Goal: Information Seeking & Learning: Find contact information

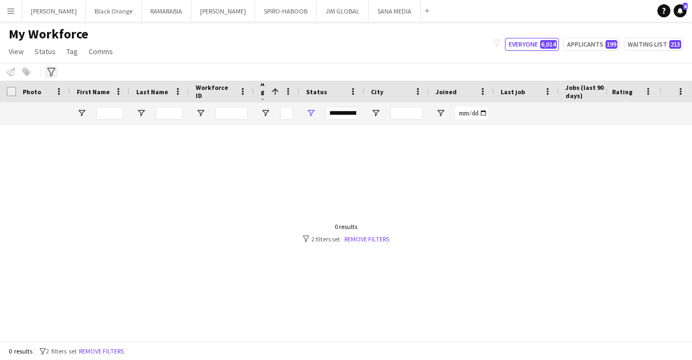
click at [51, 69] on icon "Advanced filters" at bounding box center [51, 72] width 9 height 9
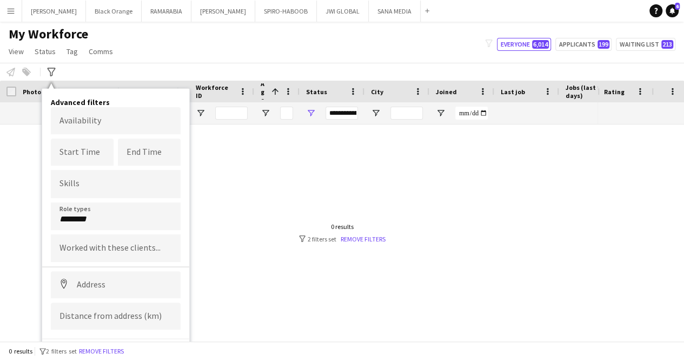
click at [129, 214] on input "********" at bounding box center [116, 219] width 113 height 10
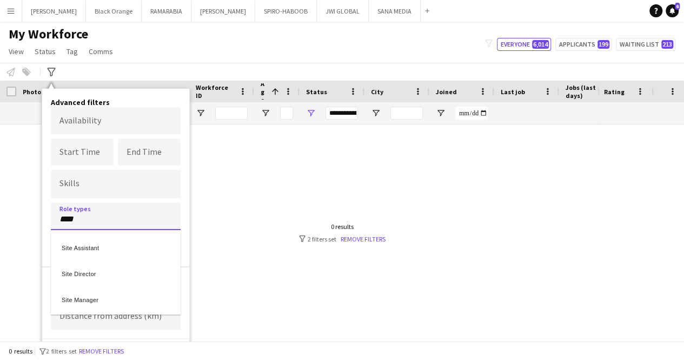
type input "****"
click at [92, 300] on div "Site Manager" at bounding box center [116, 298] width 130 height 26
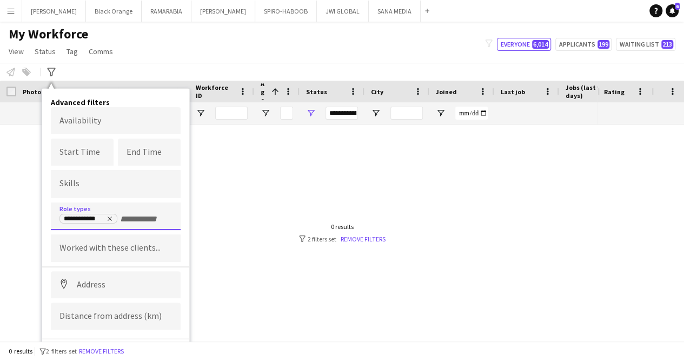
scroll to position [17, 0]
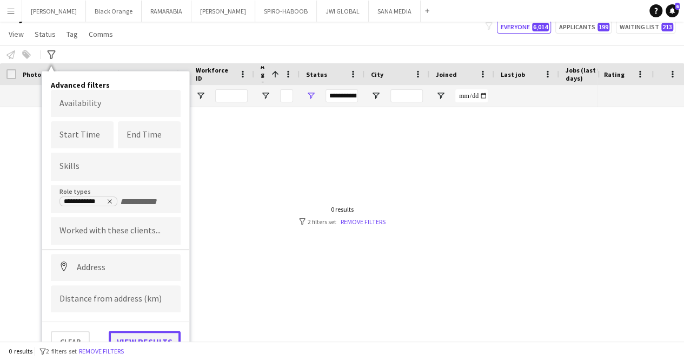
click at [156, 335] on button "View results" at bounding box center [145, 342] width 72 height 22
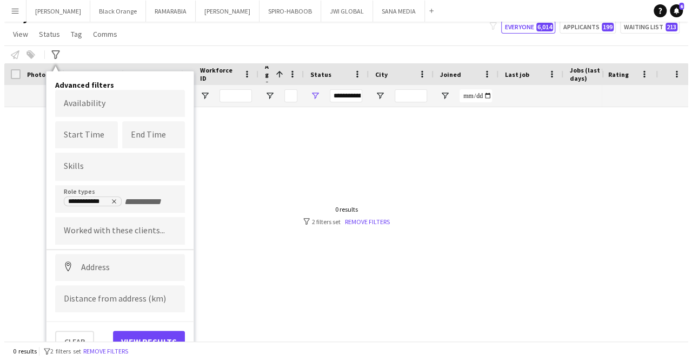
scroll to position [0, 0]
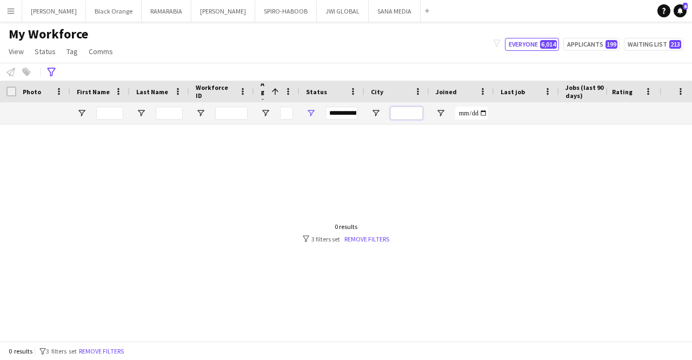
click at [404, 114] on input "City Filter Input" at bounding box center [407, 113] width 32 height 13
type input "*****"
click at [50, 75] on icon "Advanced filters" at bounding box center [51, 72] width 9 height 9
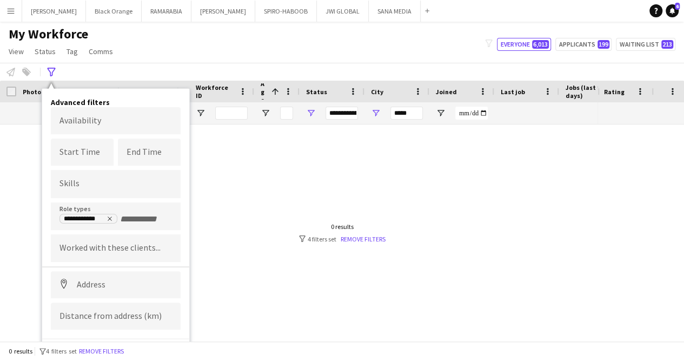
scroll to position [17, 0]
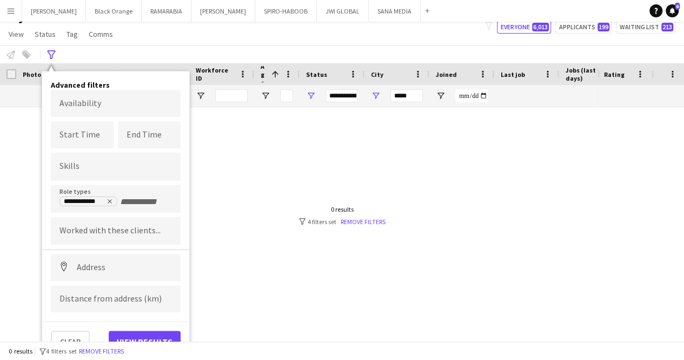
click at [2, 213] on div at bounding box center [299, 211] width 598 height 208
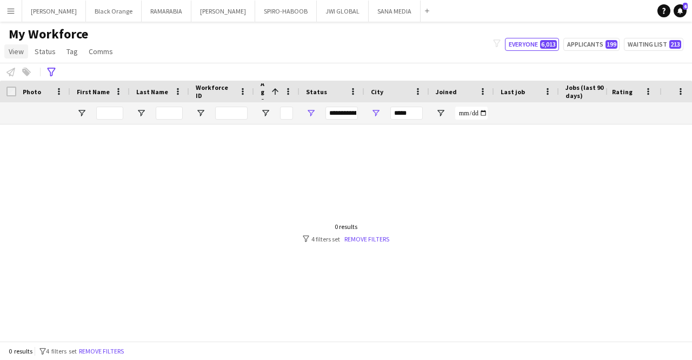
click at [16, 50] on span "View" at bounding box center [16, 52] width 15 height 10
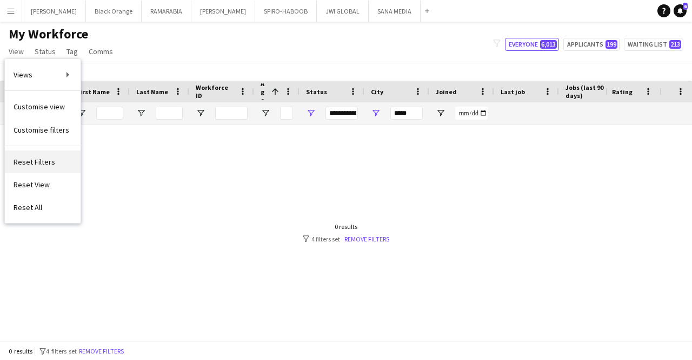
click at [43, 165] on span "Reset Filters" at bounding box center [35, 162] width 42 height 10
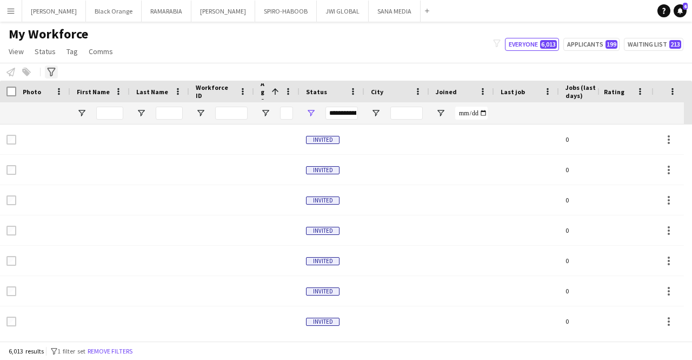
click at [56, 77] on div "Advanced filters" at bounding box center [51, 71] width 13 height 13
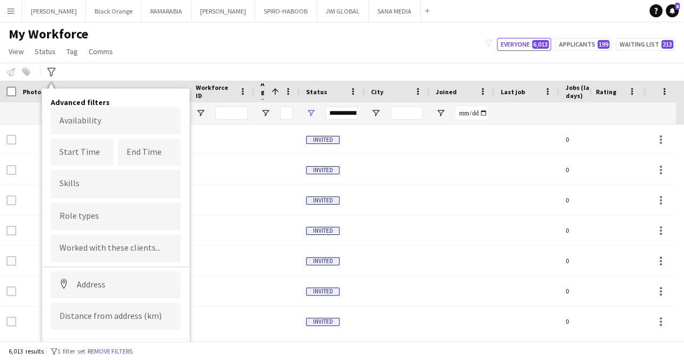
click at [119, 217] on input "Type to search role types..." at bounding box center [116, 216] width 113 height 10
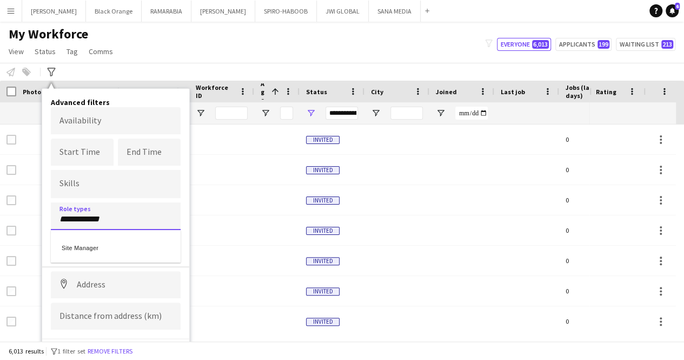
type input "**********"
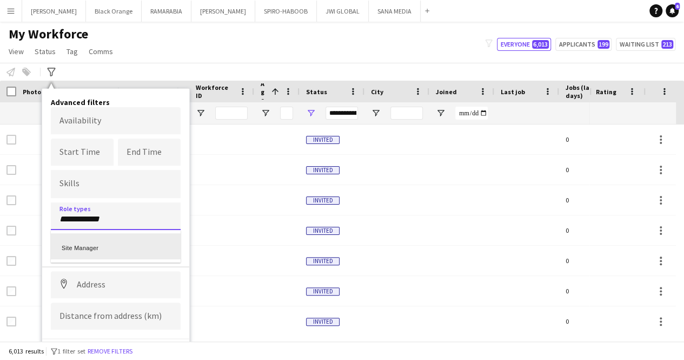
click at [92, 247] on div "Site Manager" at bounding box center [116, 246] width 130 height 26
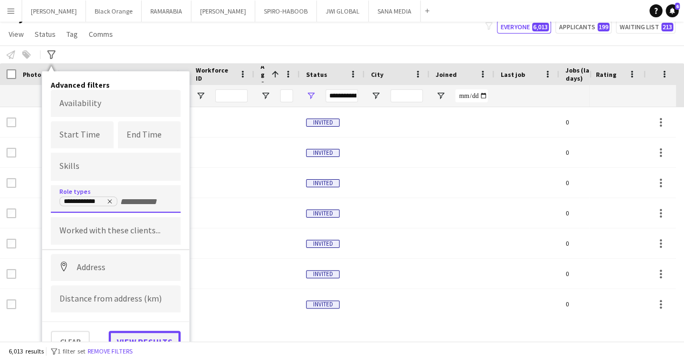
click at [138, 331] on button "View results" at bounding box center [145, 342] width 72 height 22
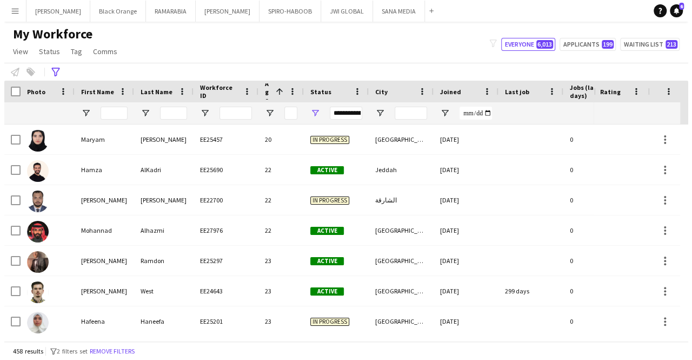
scroll to position [0, 0]
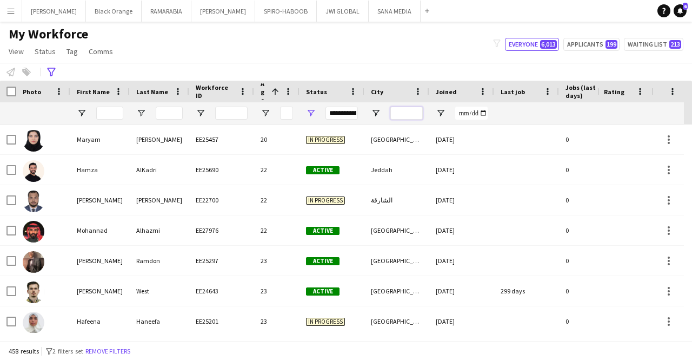
click at [406, 115] on input "City Filter Input" at bounding box center [407, 113] width 32 height 13
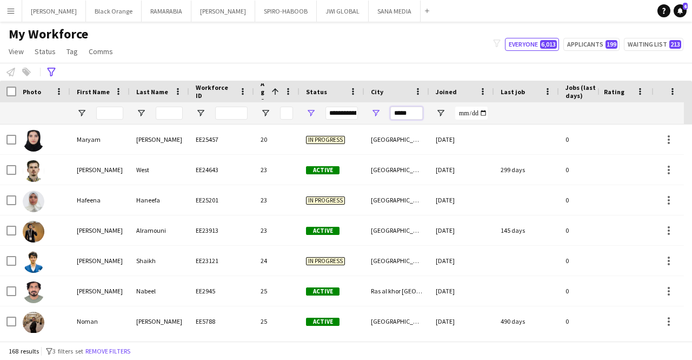
type input "*****"
click at [510, 92] on span "Last job" at bounding box center [513, 92] width 24 height 8
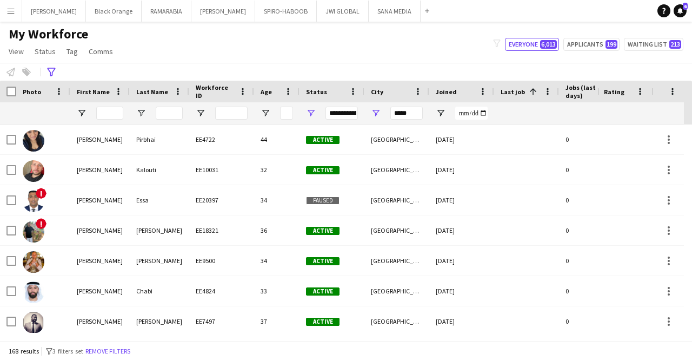
click at [511, 93] on span "Last job" at bounding box center [513, 92] width 24 height 8
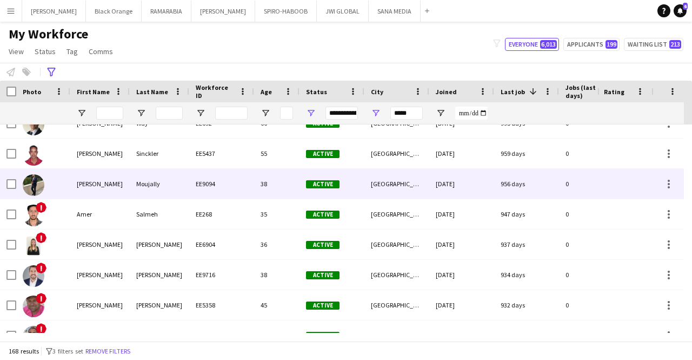
scroll to position [19, 0]
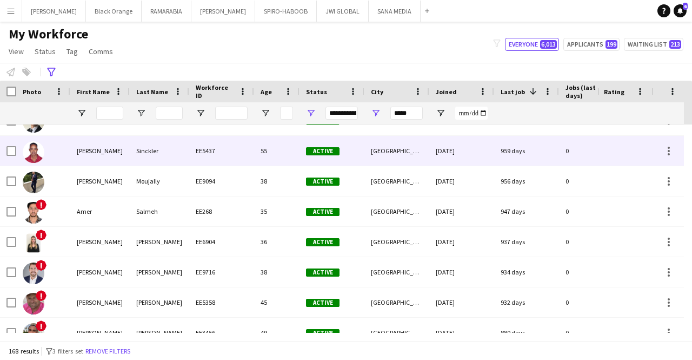
click at [114, 151] on div "Adrian" at bounding box center [100, 151] width 60 height 30
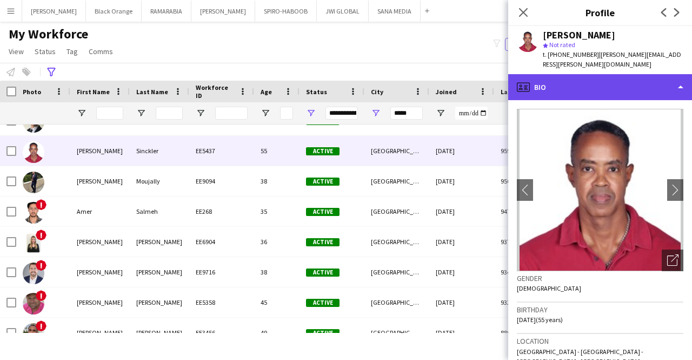
click at [551, 78] on div "profile Bio" at bounding box center [600, 87] width 184 height 26
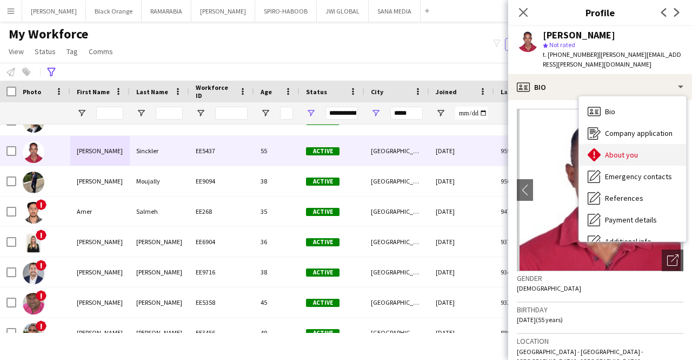
click at [598, 148] on icon at bounding box center [594, 154] width 13 height 13
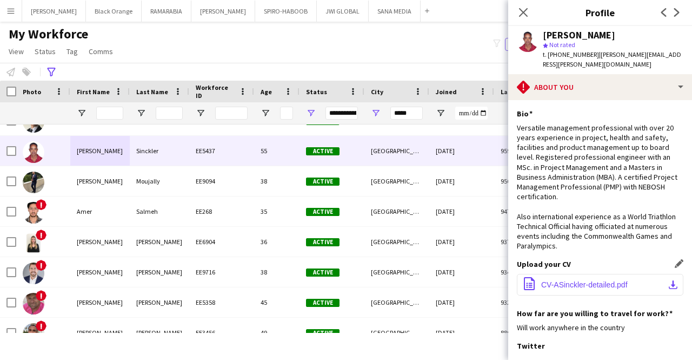
click at [587, 279] on button "office-file-sheet CV-ASinckler-detailed.pdf download-bottom" at bounding box center [600, 285] width 167 height 22
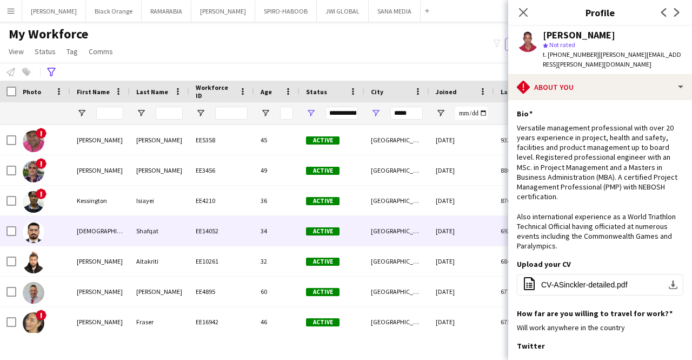
scroll to position [0, 0]
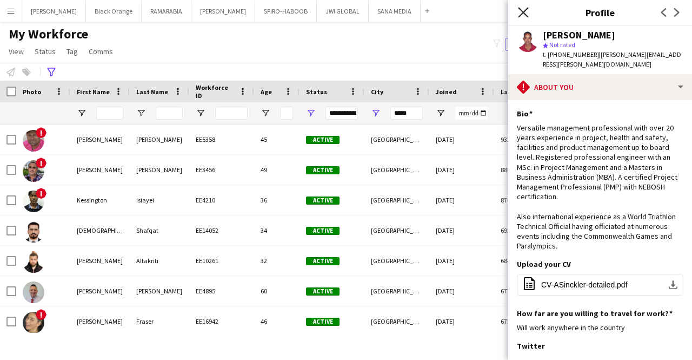
click at [519, 11] on icon "Close pop-in" at bounding box center [523, 12] width 10 height 10
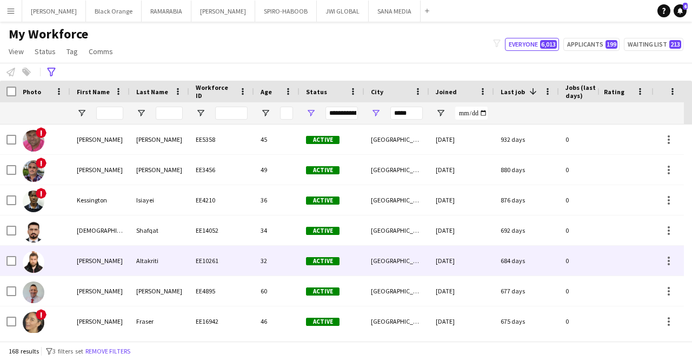
click at [107, 256] on div "Abdulrahman Fawaz" at bounding box center [100, 261] width 60 height 30
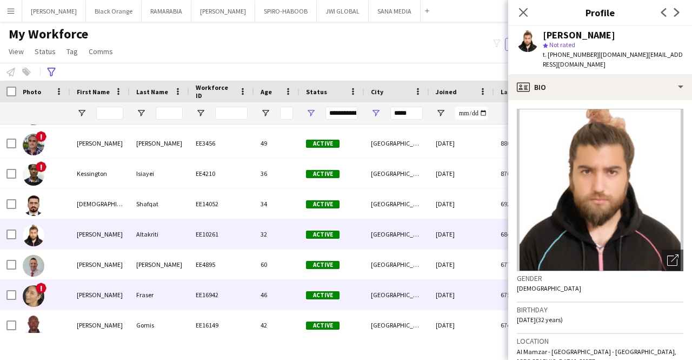
scroll to position [211, 0]
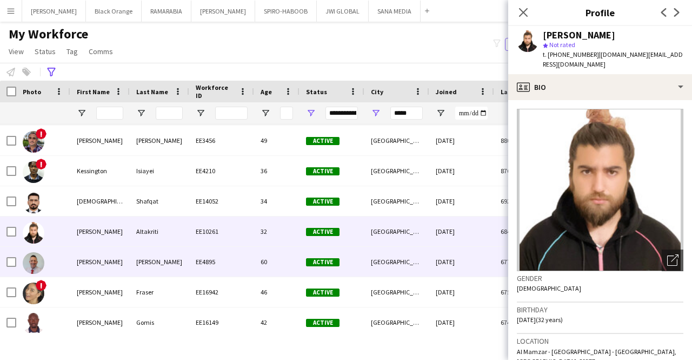
click at [92, 266] on div "Brian" at bounding box center [100, 262] width 60 height 30
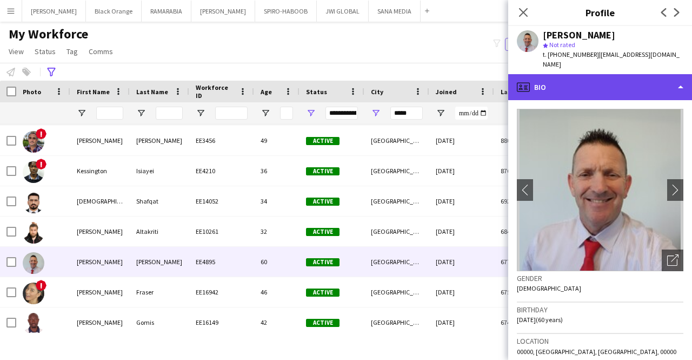
click at [559, 74] on div "profile Bio" at bounding box center [600, 87] width 184 height 26
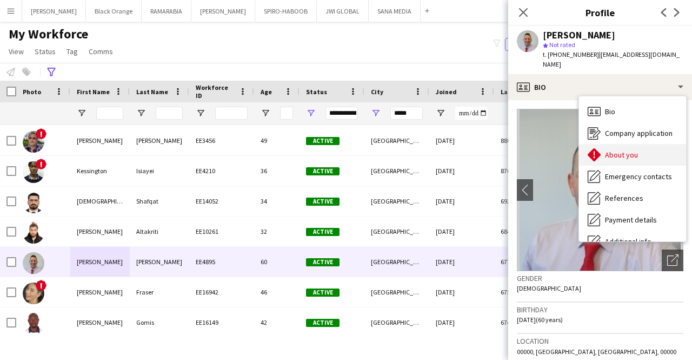
click at [604, 144] on div "About you About you" at bounding box center [632, 155] width 107 height 22
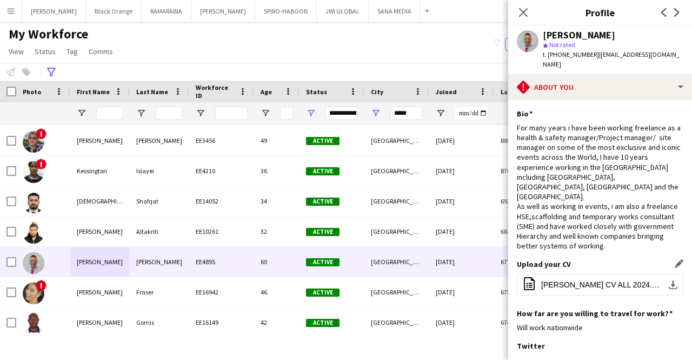
click at [595, 261] on div "Upload your CV Edit this field office-file-sheet Brian CV ALL 2024.doc download…" at bounding box center [600, 283] width 167 height 49
click at [596, 274] on button "office-file-sheet Brian CV ALL 2024.doc download-bottom" at bounding box center [600, 285] width 167 height 22
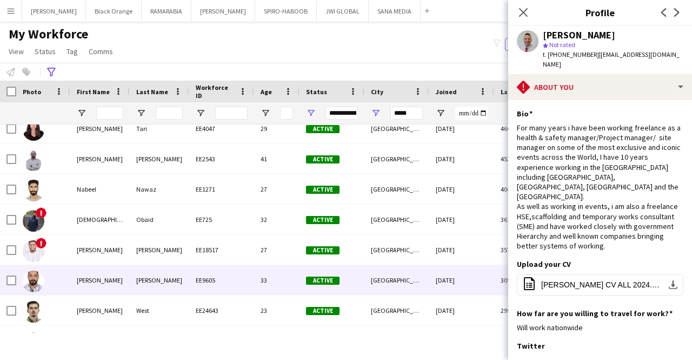
scroll to position [769, 0]
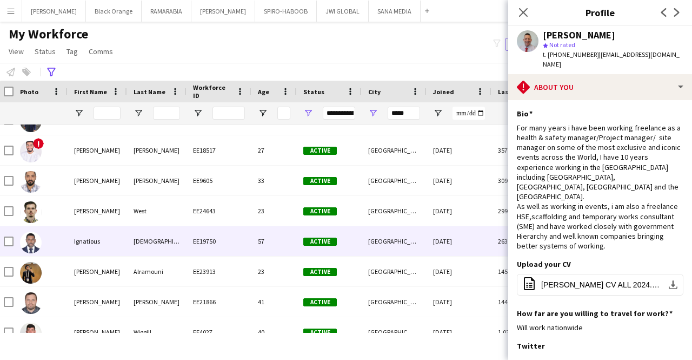
click at [100, 249] on div "Ignatious" at bounding box center [98, 241] width 60 height 30
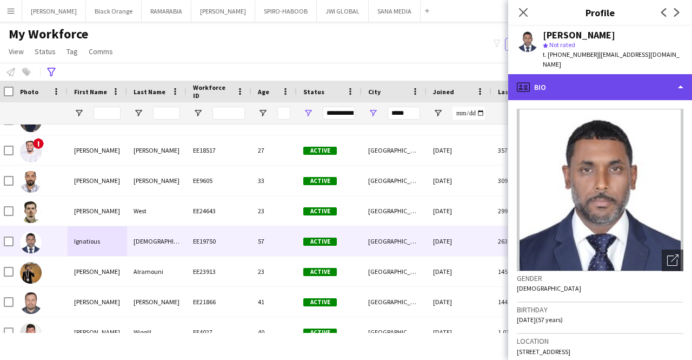
click at [609, 84] on div "profile Bio" at bounding box center [600, 87] width 184 height 26
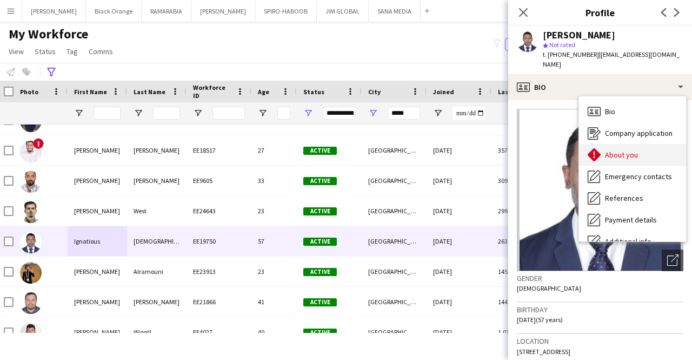
click at [620, 152] on span "About you" at bounding box center [621, 155] width 33 height 10
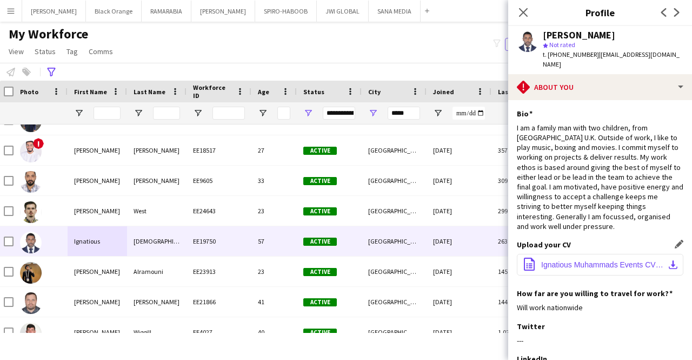
click at [573, 267] on span "Ignatious Muhammads Events CV .pdf" at bounding box center [602, 264] width 122 height 9
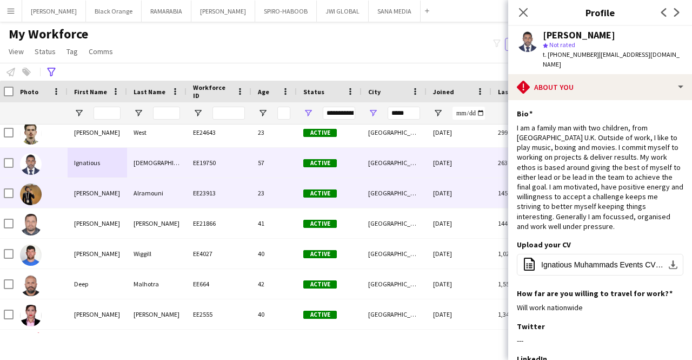
scroll to position [959, 0]
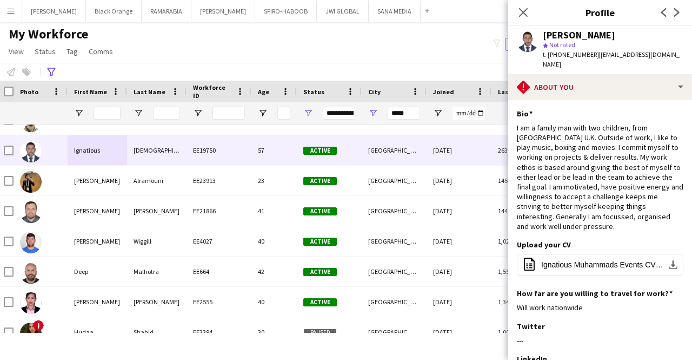
drag, startPoint x: 546, startPoint y: 56, endPoint x: 589, endPoint y: 57, distance: 43.3
click at [589, 57] on span "t. +971585916015" at bounding box center [571, 54] width 56 height 8
copy span ". +971585916015"
click at [614, 265] on span "Ignatious Muhammads Events CV .pdf" at bounding box center [602, 264] width 122 height 9
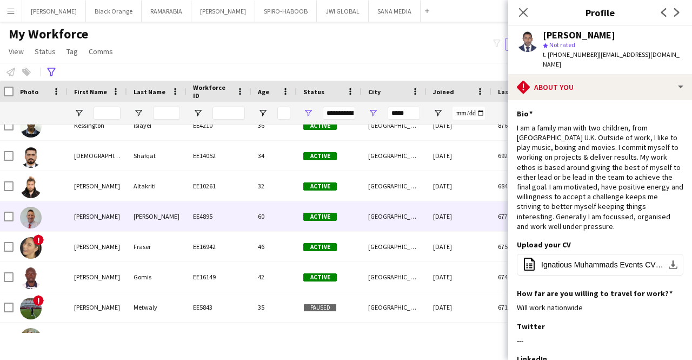
scroll to position [256, 0]
click at [214, 210] on div "EE4895" at bounding box center [219, 216] width 65 height 30
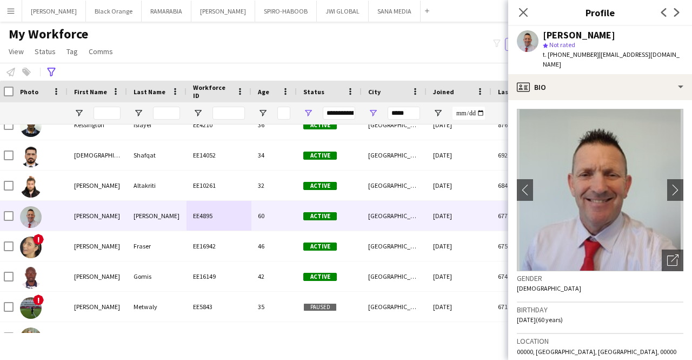
drag, startPoint x: 547, startPoint y: 54, endPoint x: 591, endPoint y: 52, distance: 43.3
click at [591, 52] on span "t. +971564186187" at bounding box center [571, 54] width 56 height 8
copy span "+971564186187"
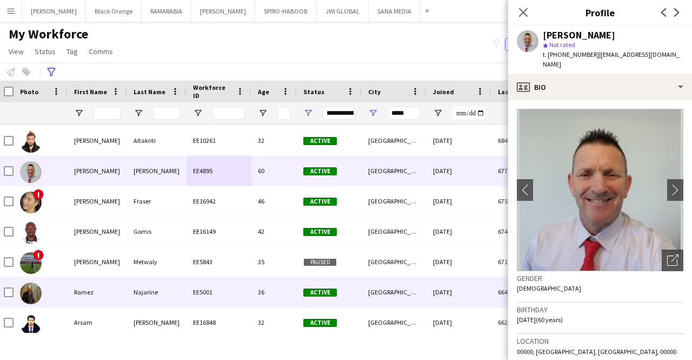
scroll to position [305, 0]
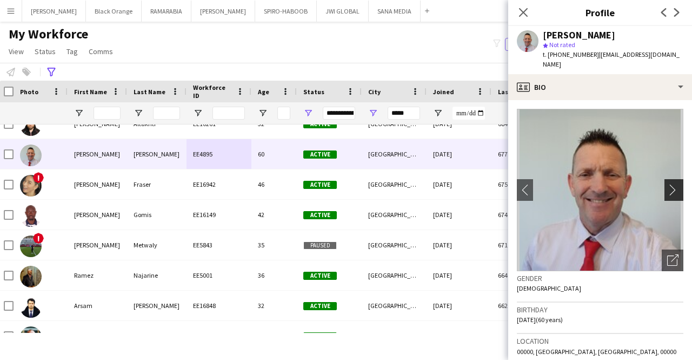
click at [668, 184] on app-icon "chevron-right" at bounding box center [676, 189] width 17 height 11
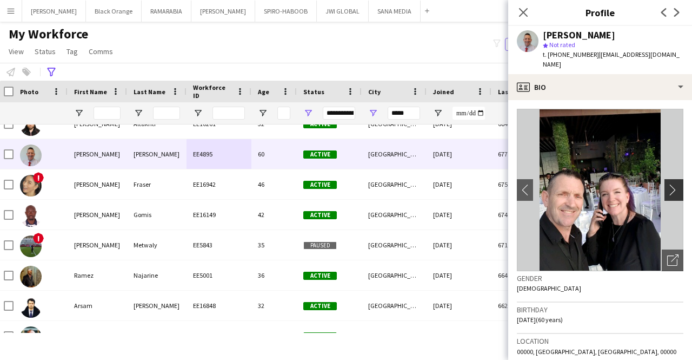
click at [668, 184] on app-icon "chevron-right" at bounding box center [676, 189] width 17 height 11
